Goal: Find specific page/section: Find specific page/section

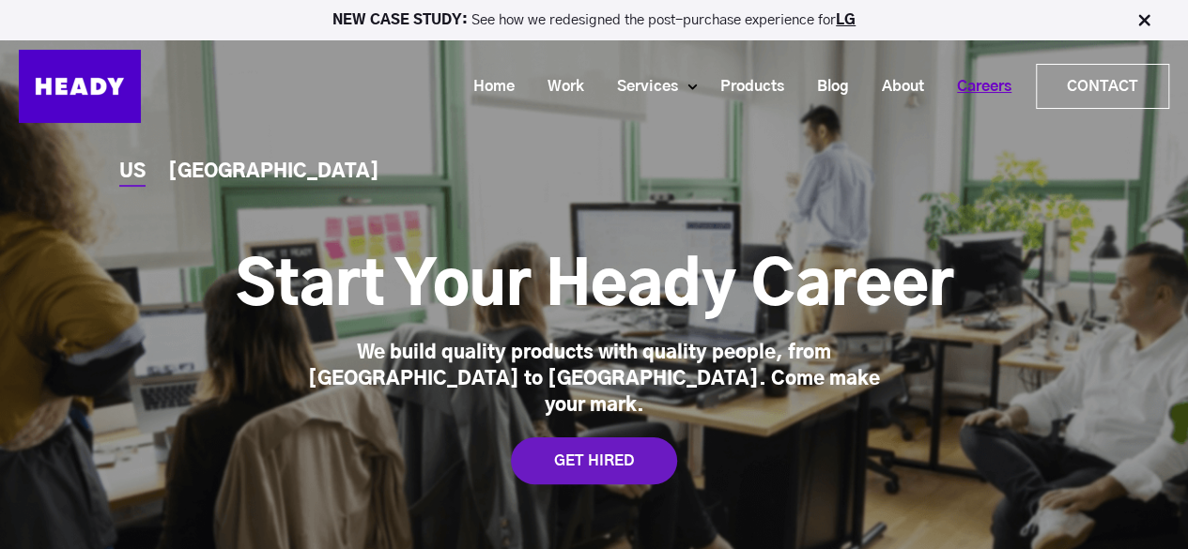
click at [981, 92] on link "Careers" at bounding box center [977, 87] width 87 height 35
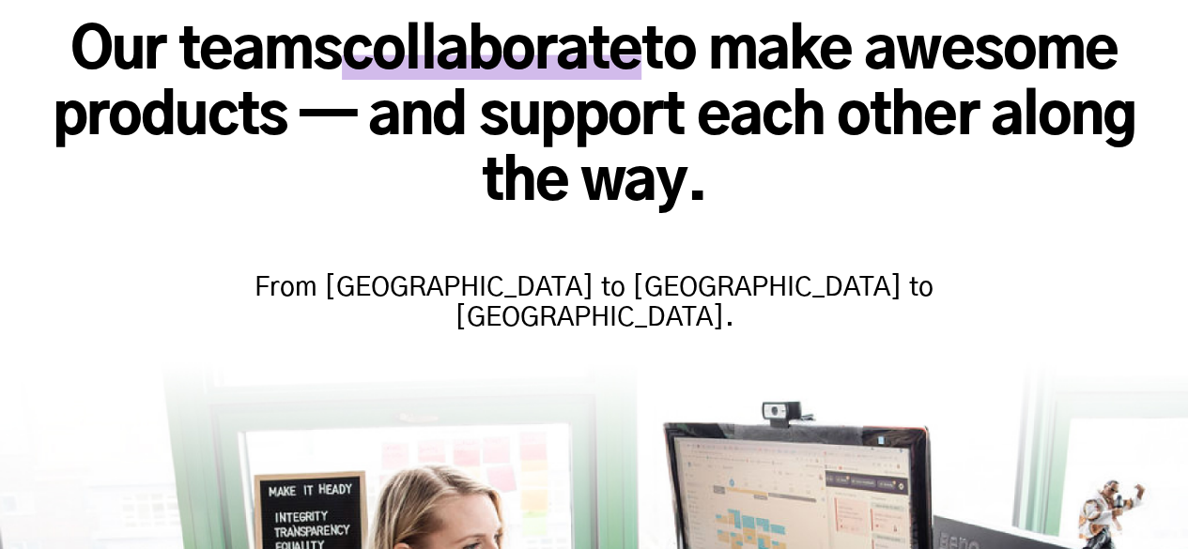
scroll to position [526, 0]
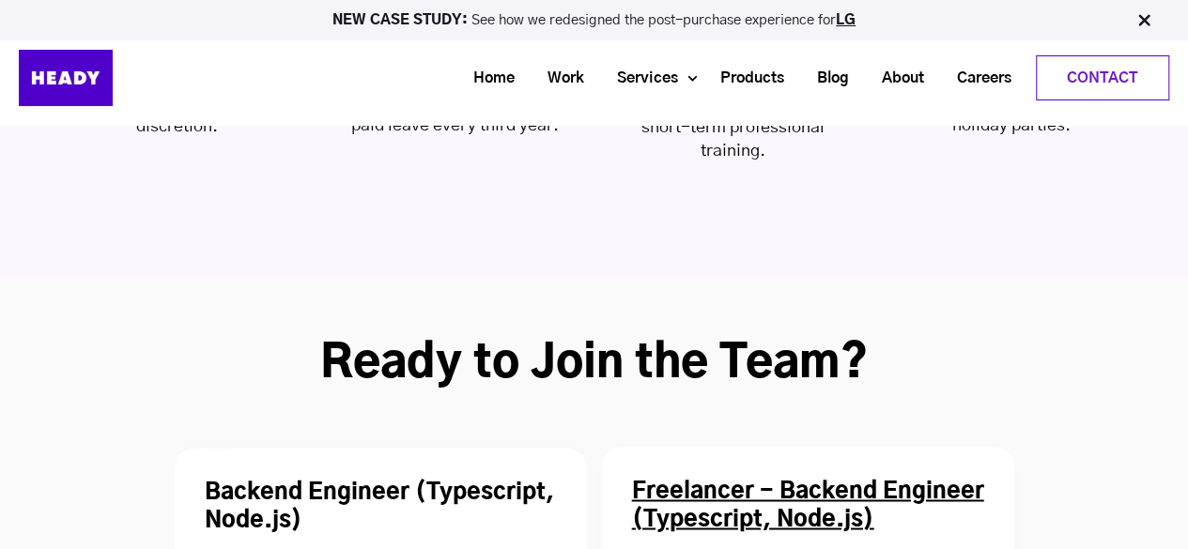
scroll to position [5266, 0]
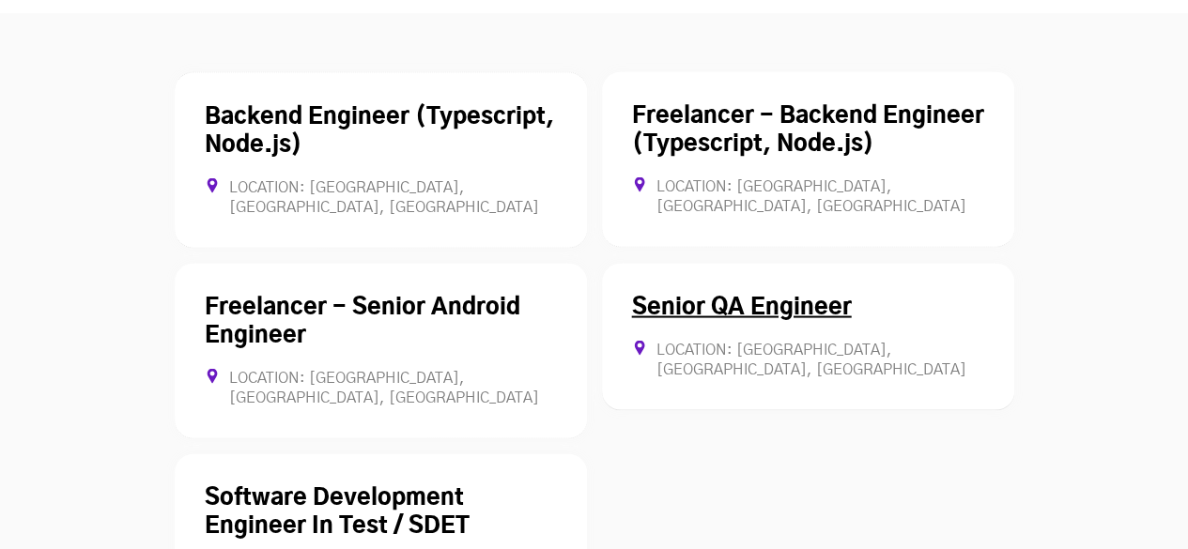
click at [728, 296] on link "Senior QA Engineer" at bounding box center [742, 307] width 220 height 23
